Goal: Transaction & Acquisition: Purchase product/service

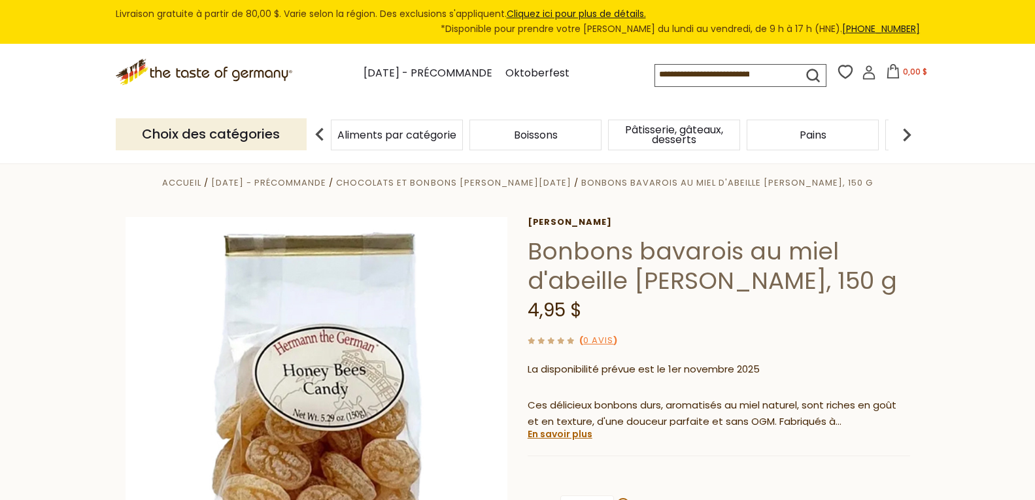
click at [900, 134] on img at bounding box center [907, 135] width 26 height 26
click at [290, 137] on div "Bonbons" at bounding box center [224, 135] width 132 height 31
click at [484, 184] on font "Chocolats et bonbons de Noël" at bounding box center [453, 183] width 235 height 12
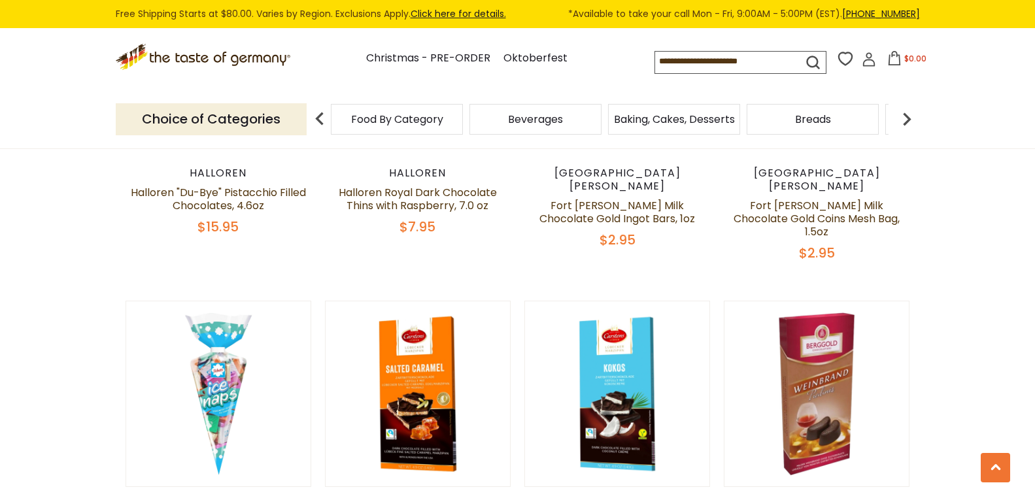
scroll to position [3139, 0]
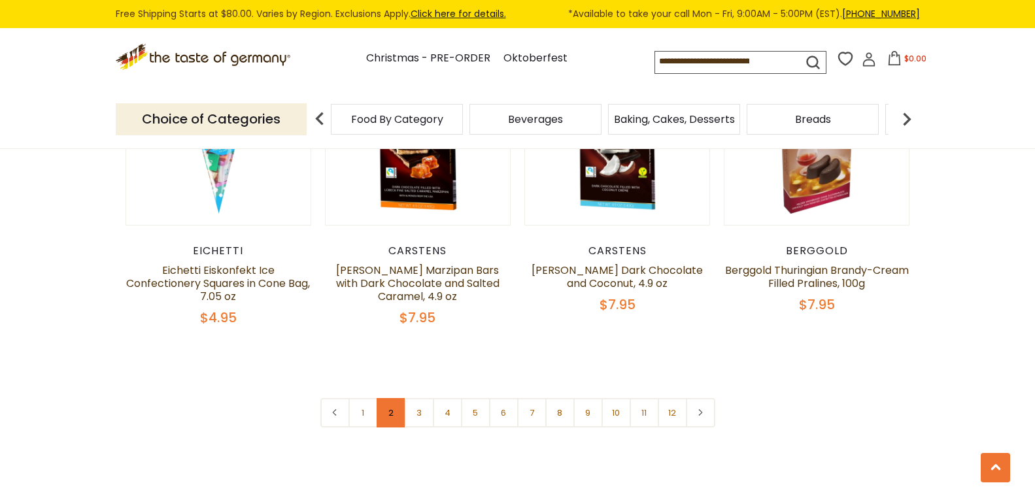
click at [390, 398] on link "2" at bounding box center [391, 412] width 29 height 29
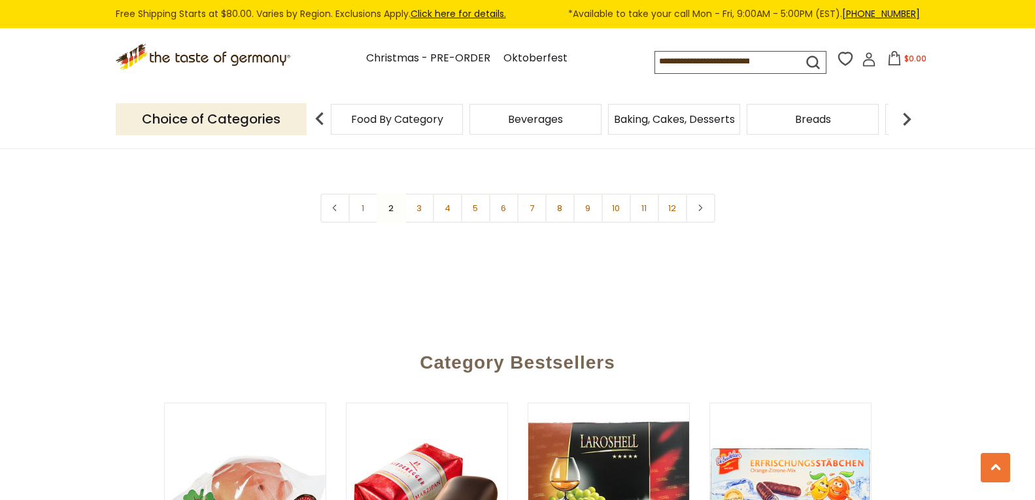
scroll to position [3043, 0]
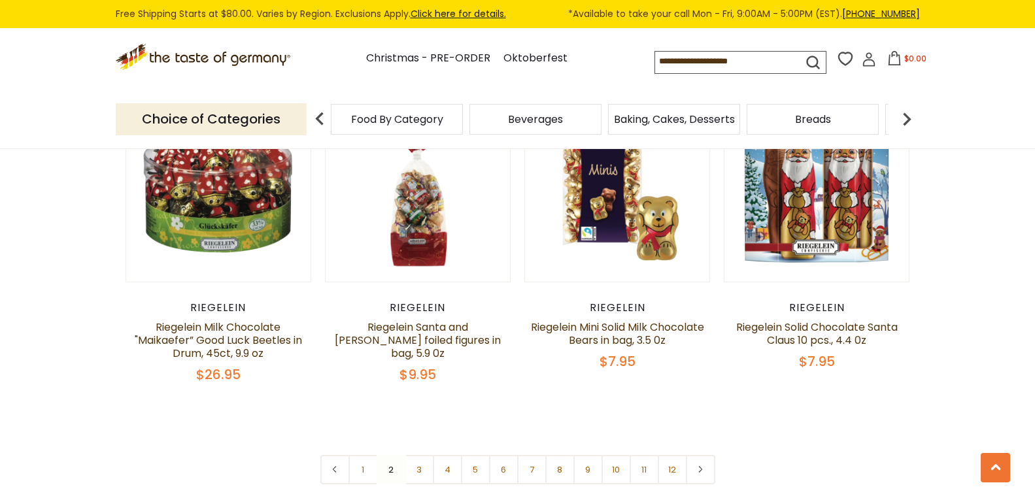
click at [710, 64] on input at bounding box center [717, 61] width 124 height 18
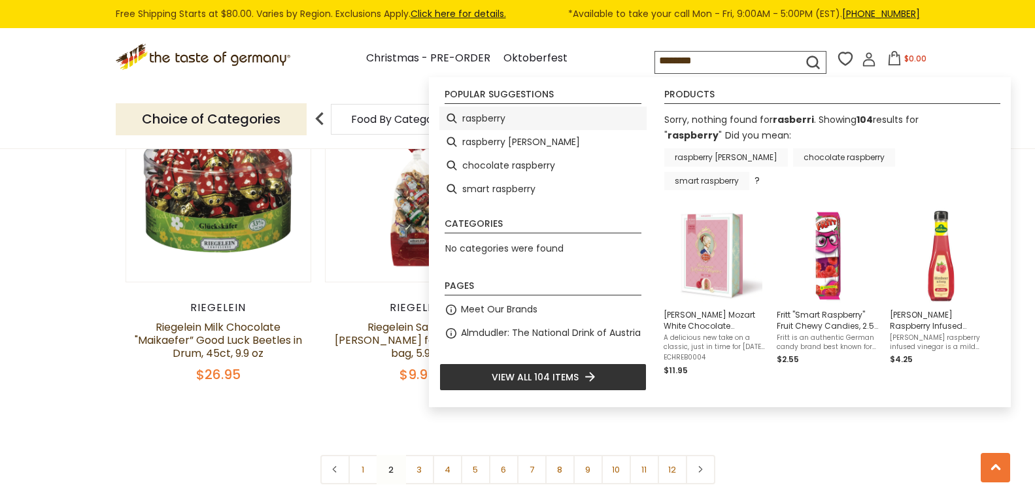
click at [481, 123] on li "raspberry" at bounding box center [543, 119] width 207 height 24
type input "*********"
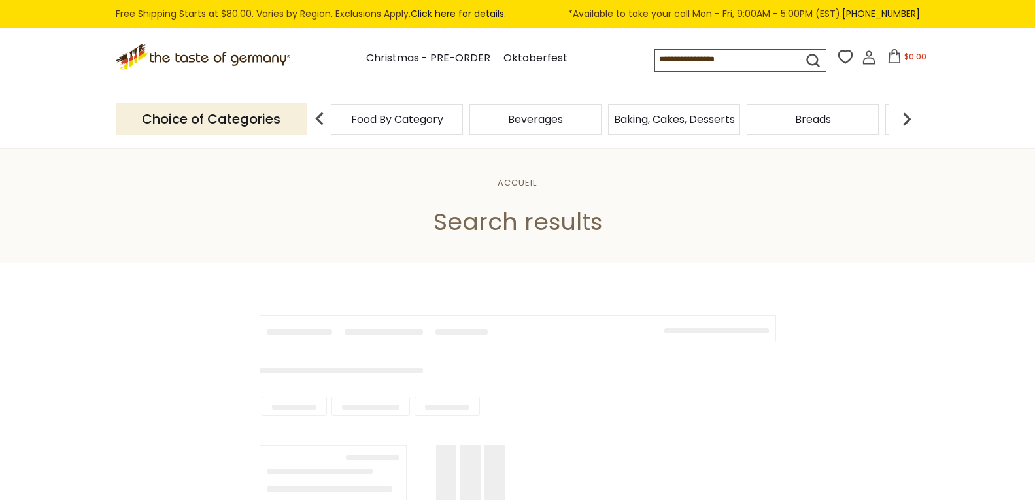
type input "*********"
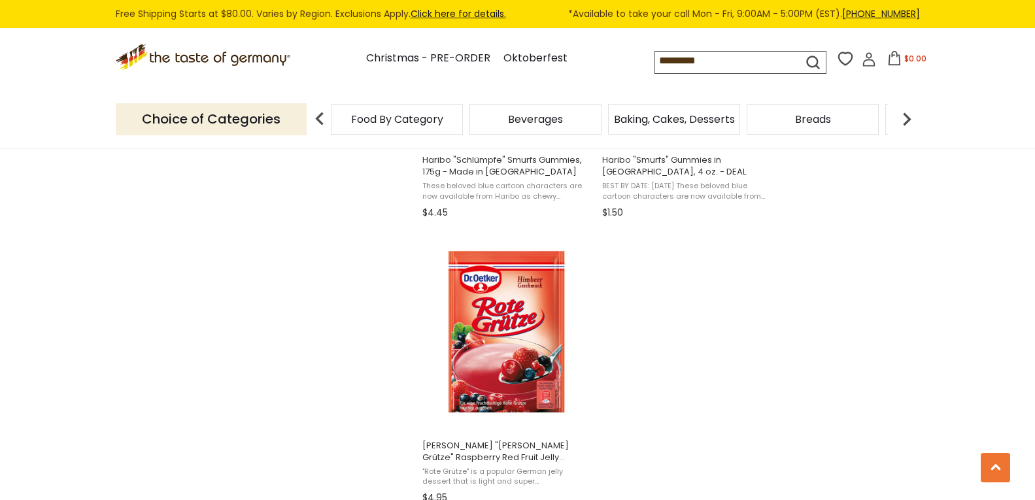
scroll to position [2355, 0]
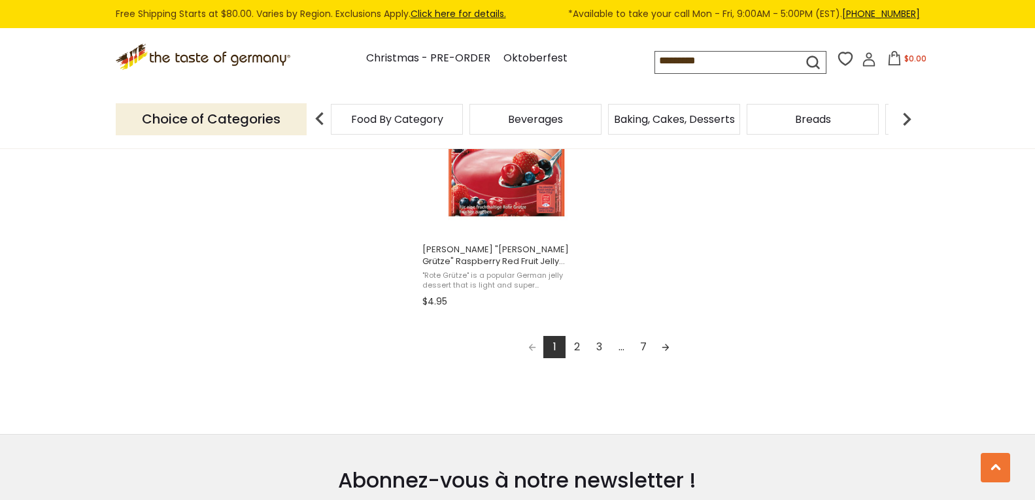
click at [576, 345] on link "2" at bounding box center [577, 347] width 22 height 22
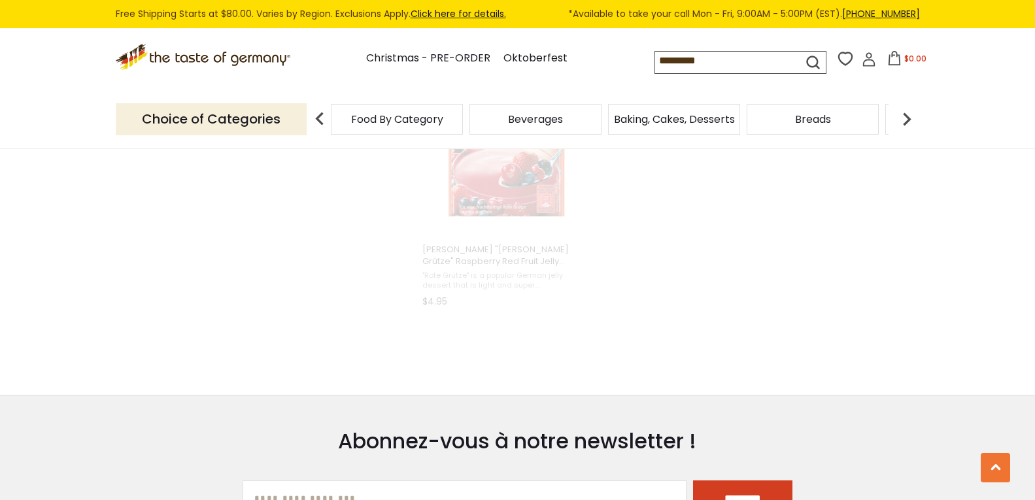
scroll to position [787, 0]
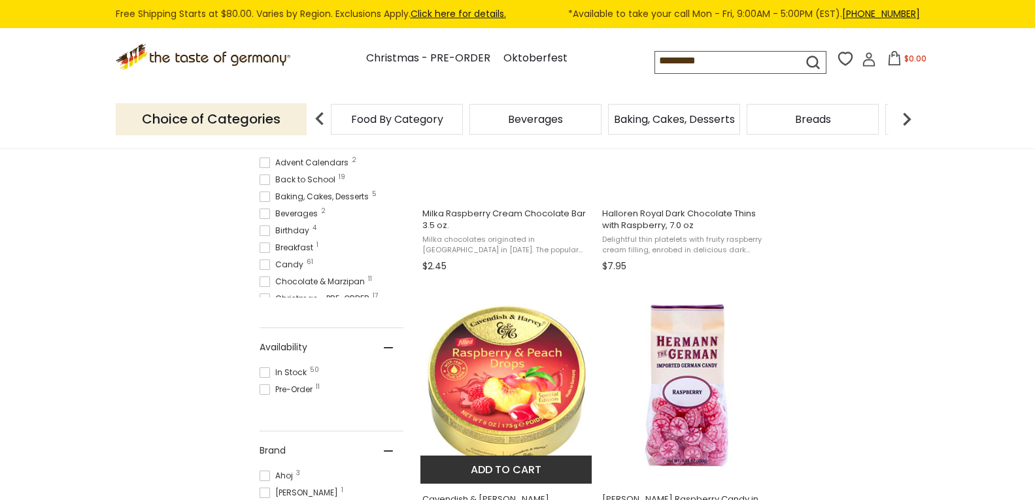
scroll to position [458, 0]
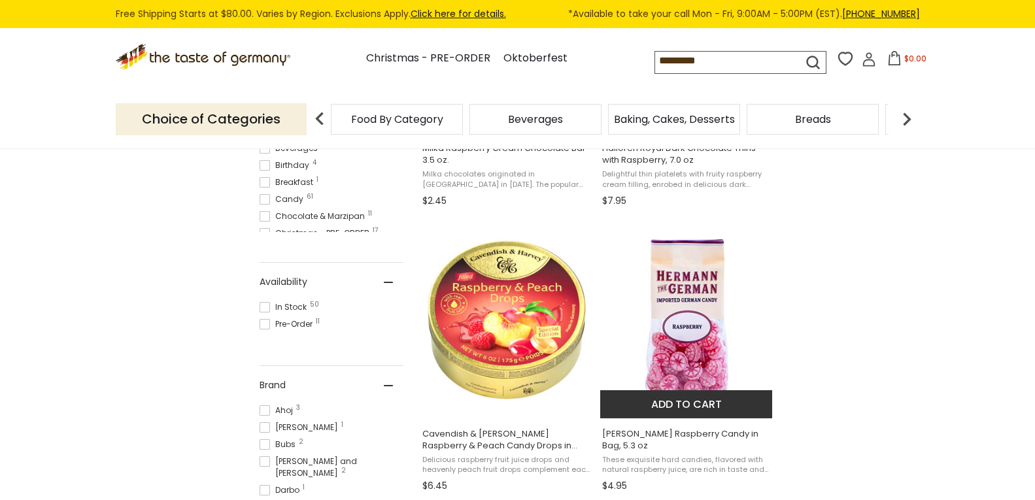
click at [682, 394] on button "Add to cart" at bounding box center [686, 404] width 172 height 28
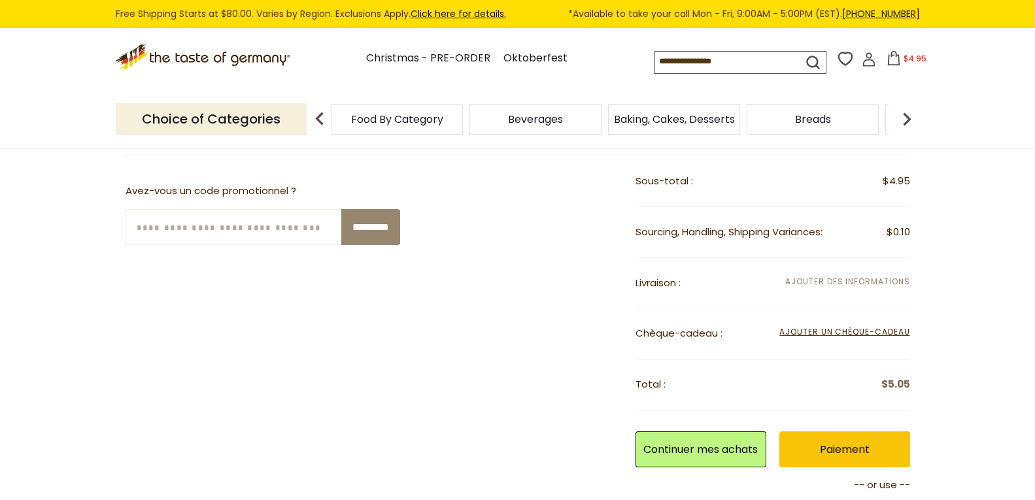
scroll to position [392, 0]
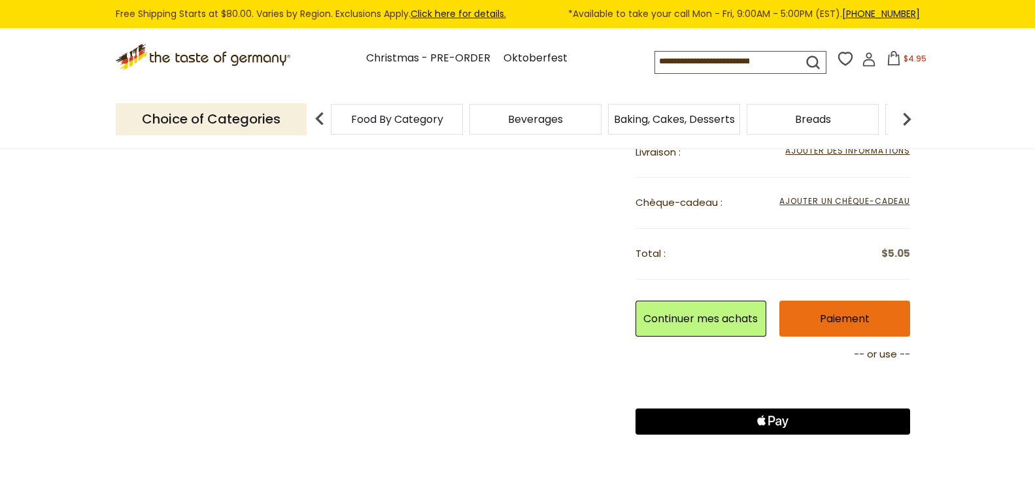
click at [835, 319] on link "Paiement" at bounding box center [845, 319] width 131 height 36
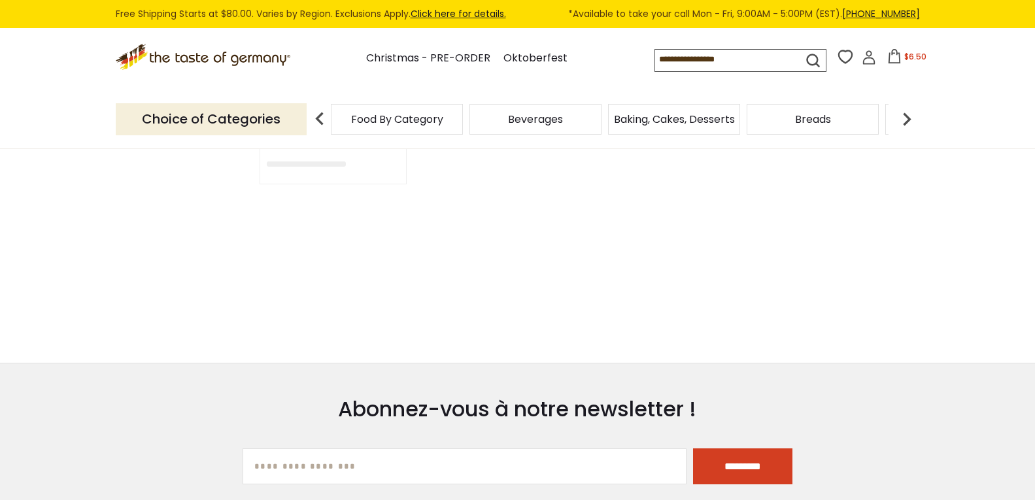
type input "*********"
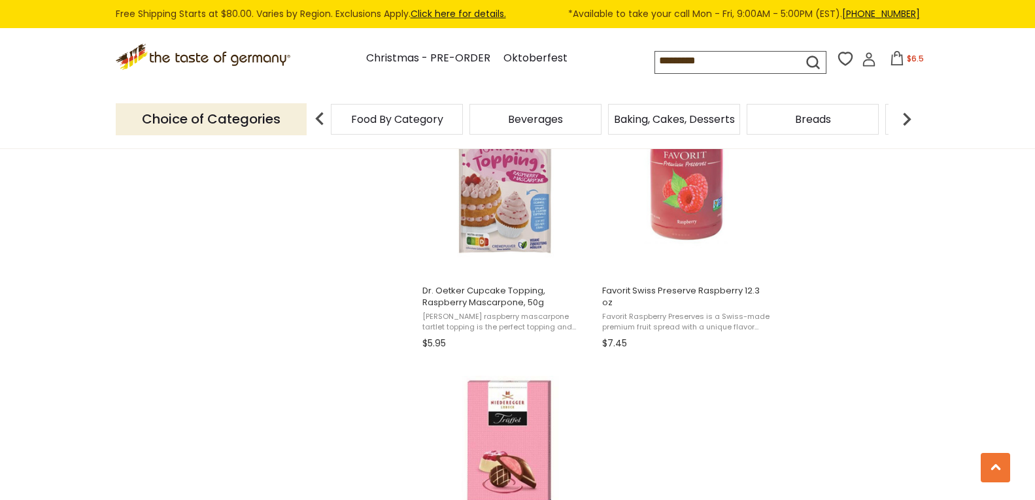
scroll to position [2355, 0]
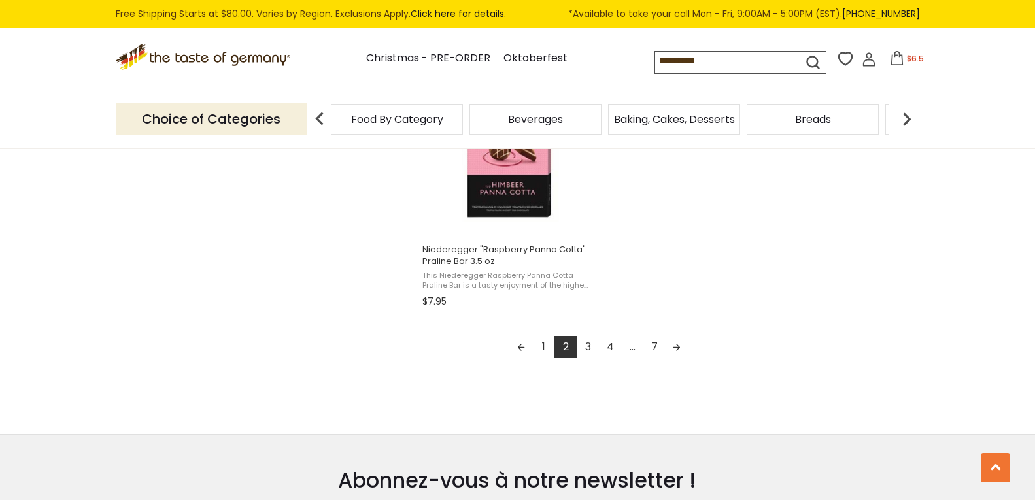
scroll to position [523, 0]
